Goal: Task Accomplishment & Management: Manage account settings

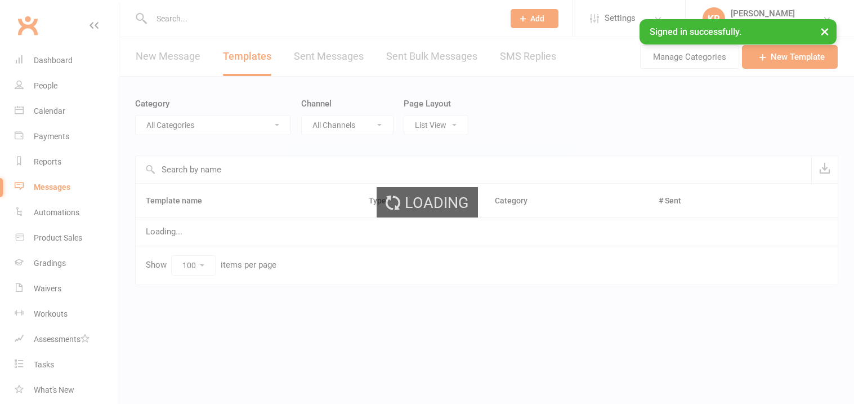
select select "100"
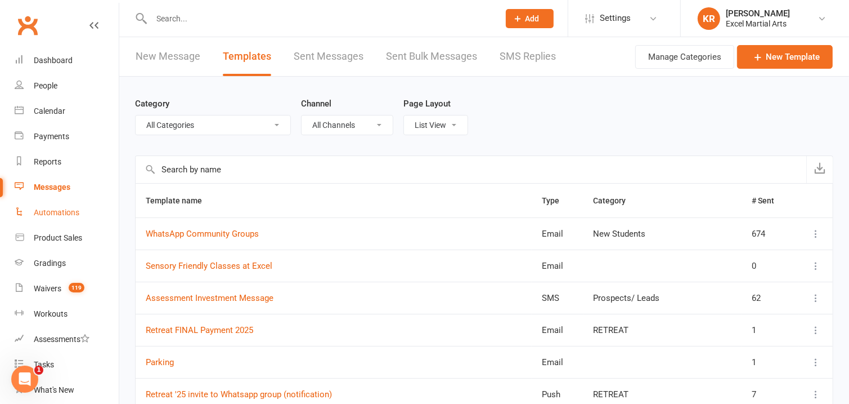
click at [68, 209] on div "Automations" at bounding box center [57, 212] width 46 height 9
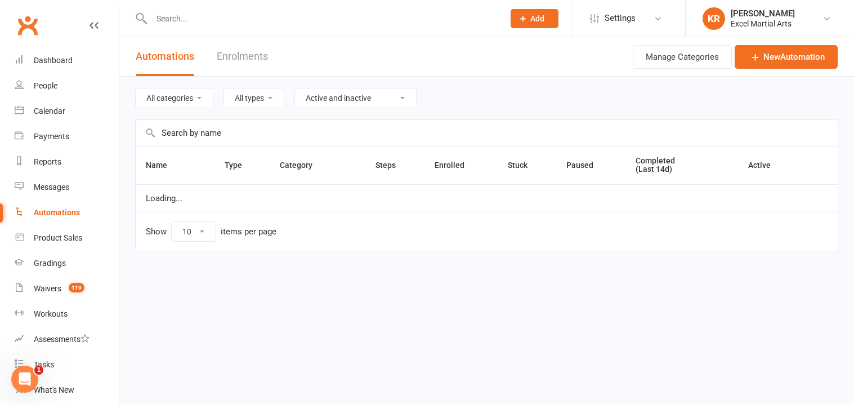
select select "100"
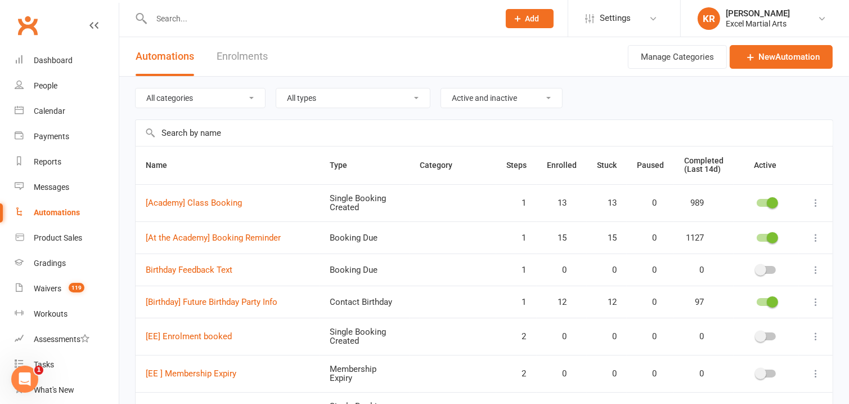
click at [320, 129] on input "text" at bounding box center [484, 133] width 697 height 26
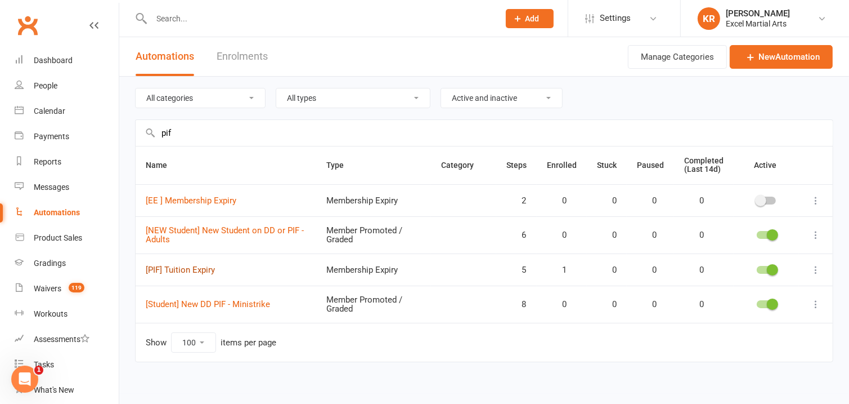
type input "pif"
click at [198, 273] on link "[PIF] Tuition Expiry" at bounding box center [180, 270] width 69 height 10
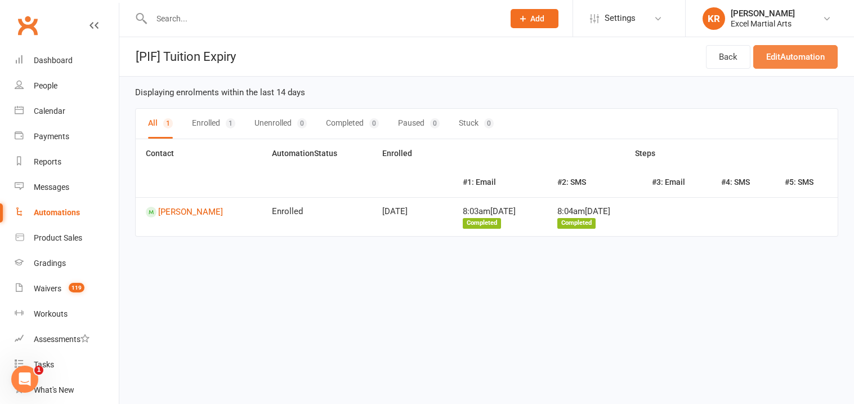
click at [804, 62] on link "Edit Automation" at bounding box center [795, 57] width 84 height 24
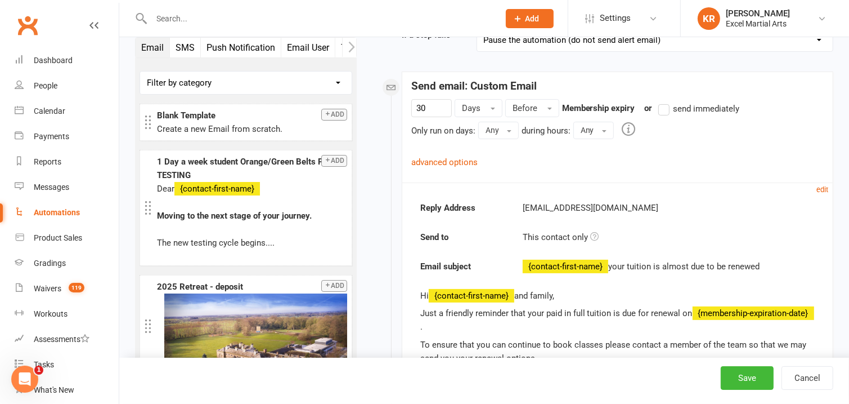
scroll to position [165, 0]
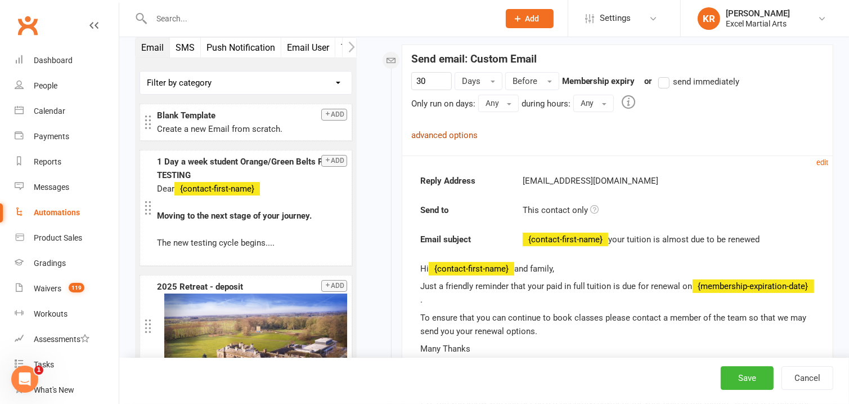
click at [465, 138] on link "advanced options" at bounding box center [444, 135] width 66 height 10
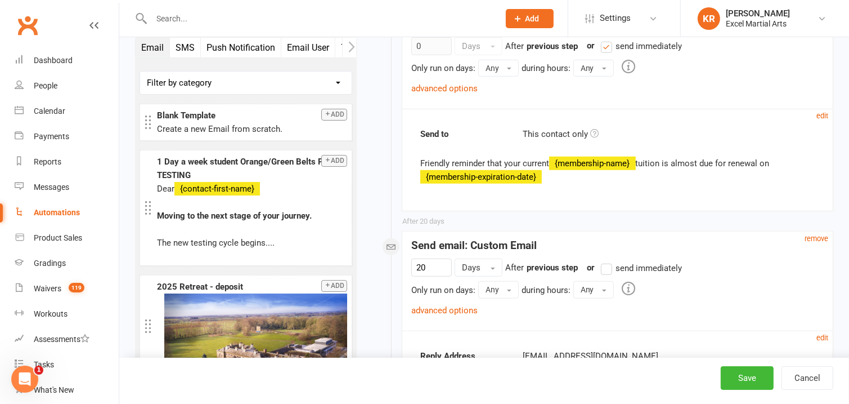
scroll to position [664, 0]
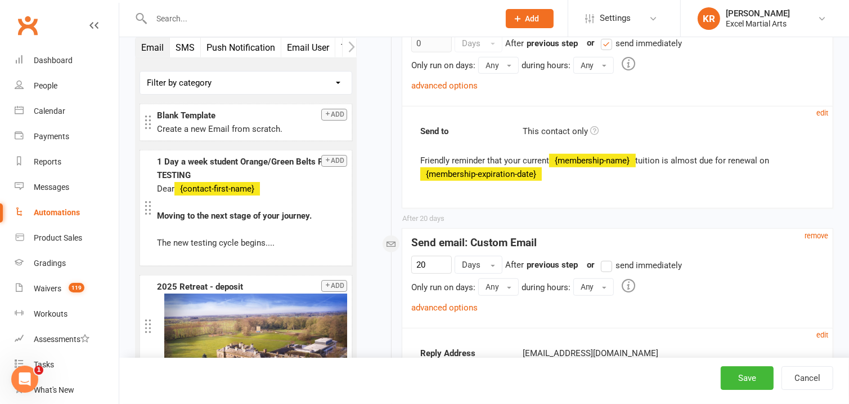
click at [420, 91] on div "advanced options" at bounding box center [444, 86] width 66 height 14
click at [420, 89] on link "advanced options" at bounding box center [444, 85] width 66 height 10
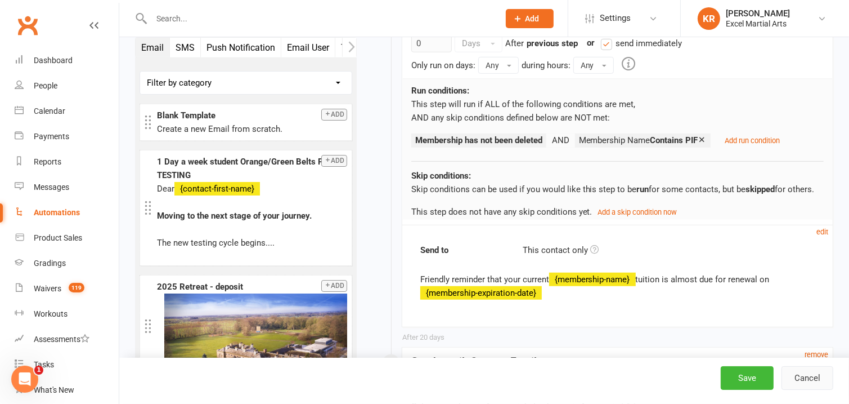
click at [803, 383] on button "Cancel" at bounding box center [808, 378] width 52 height 24
select select "100"
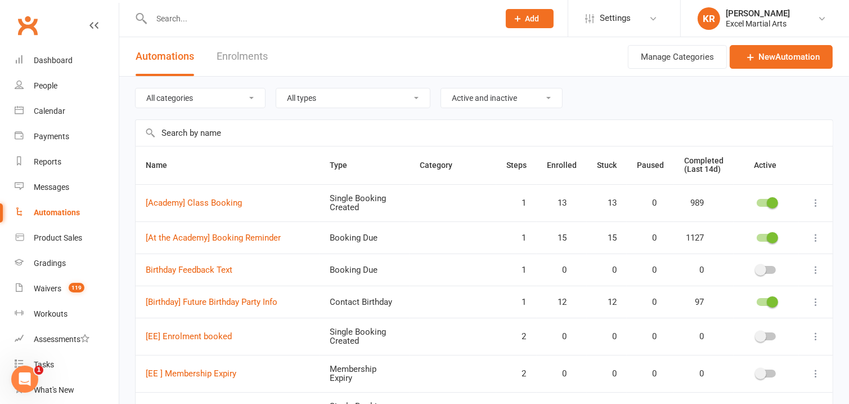
click at [836, 17] on li "KR Kirsty Revitt Excel Martial Arts Signed in as: Excel Martial Arts Switch to:…" at bounding box center [764, 18] width 169 height 37
click at [826, 17] on icon at bounding box center [822, 18] width 9 height 9
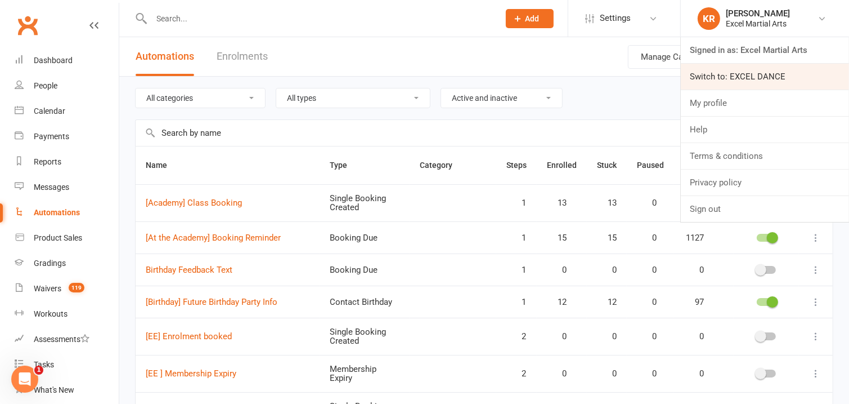
click at [755, 82] on link "Switch to: EXCEL DANCE" at bounding box center [765, 77] width 168 height 26
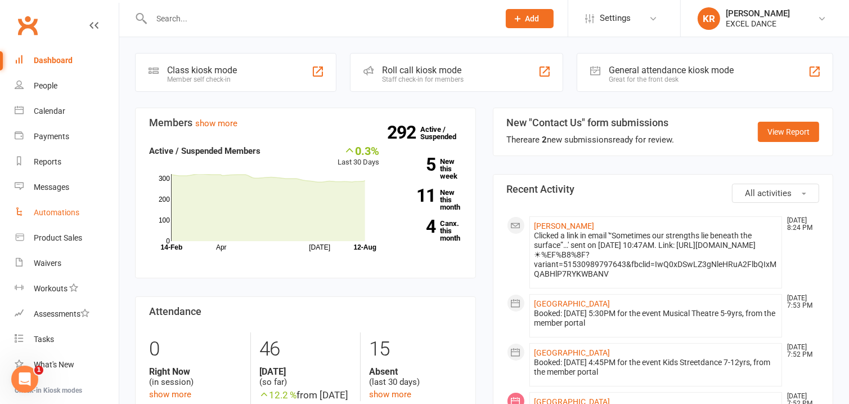
click at [57, 222] on link "Automations" at bounding box center [67, 212] width 104 height 25
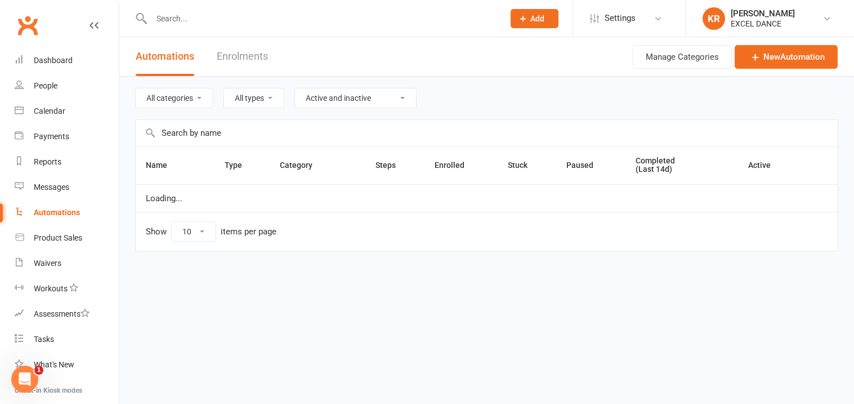
select select "50"
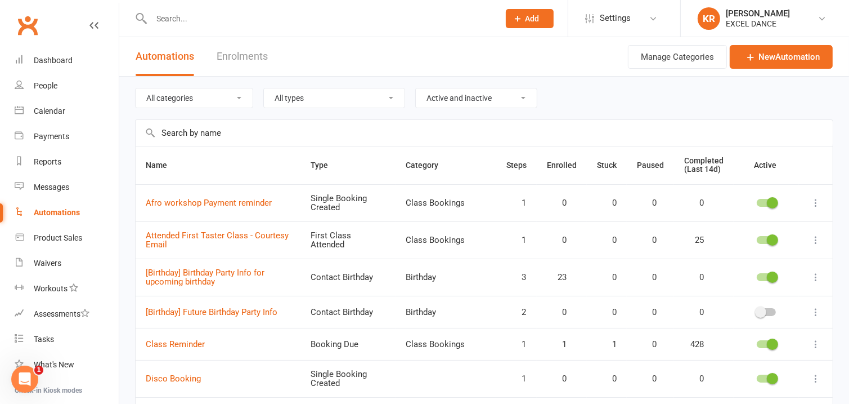
click at [359, 136] on input "text" at bounding box center [484, 133] width 697 height 26
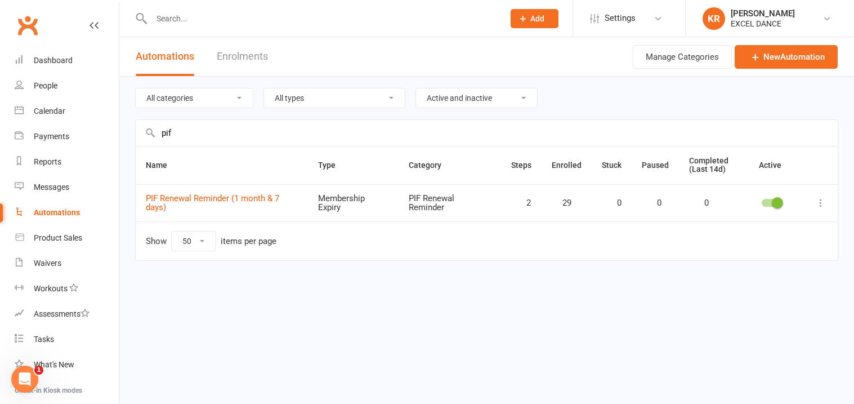
type input "pif"
click at [819, 200] on icon at bounding box center [820, 202] width 11 height 11
click at [768, 222] on link "Edit" at bounding box center [770, 225] width 111 height 23
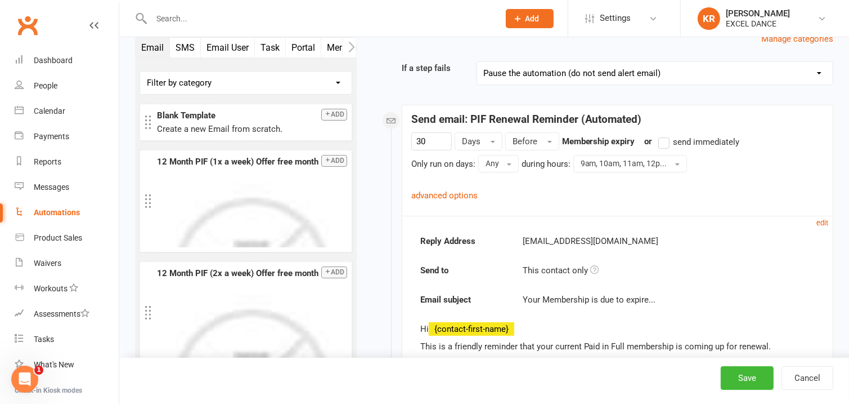
scroll to position [128, 0]
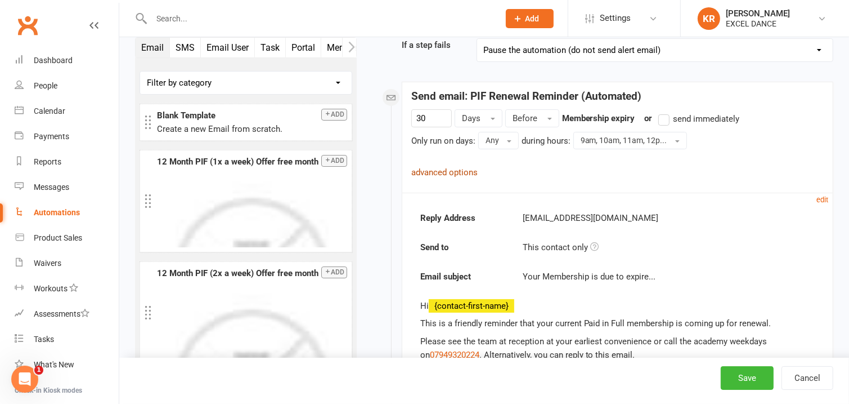
click at [436, 171] on link "advanced options" at bounding box center [444, 172] width 66 height 10
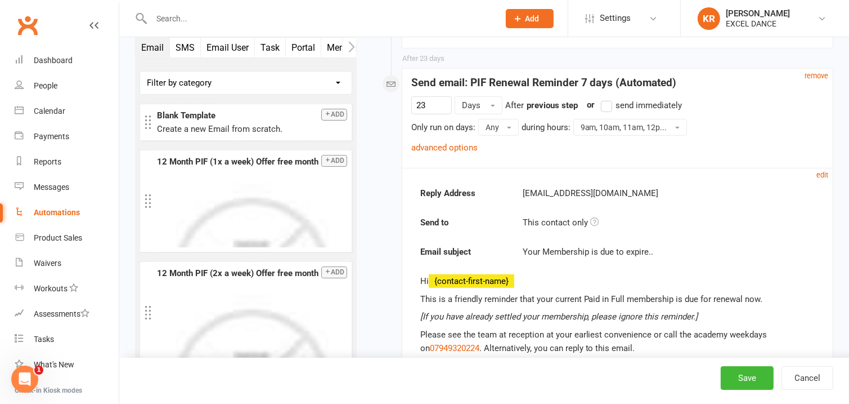
scroll to position [621, 0]
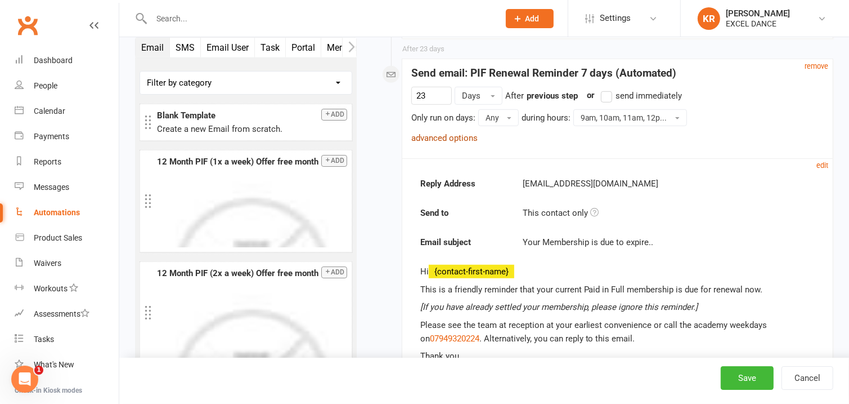
click at [463, 140] on link "advanced options" at bounding box center [444, 138] width 66 height 10
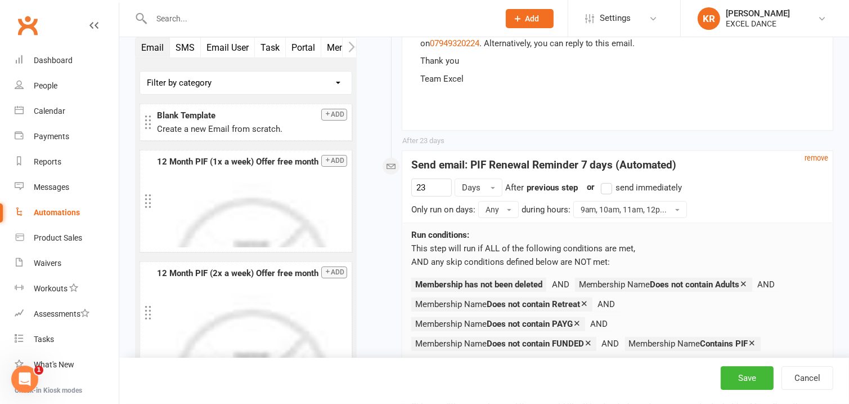
scroll to position [360, 0]
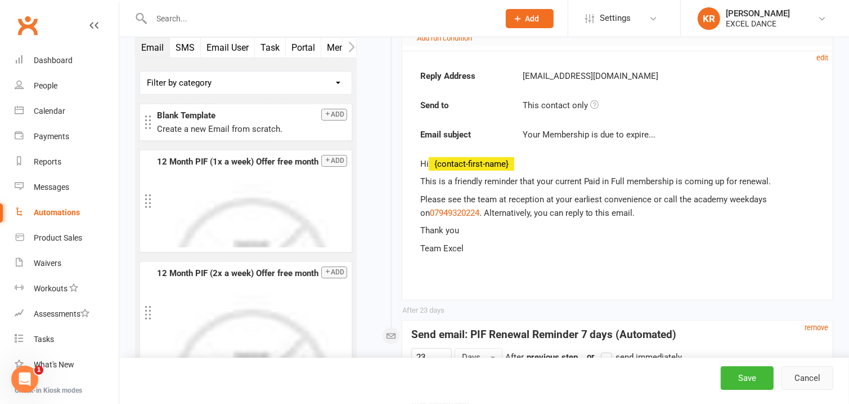
click at [807, 378] on button "Cancel" at bounding box center [808, 378] width 52 height 24
select select "50"
